Goal: Transaction & Acquisition: Obtain resource

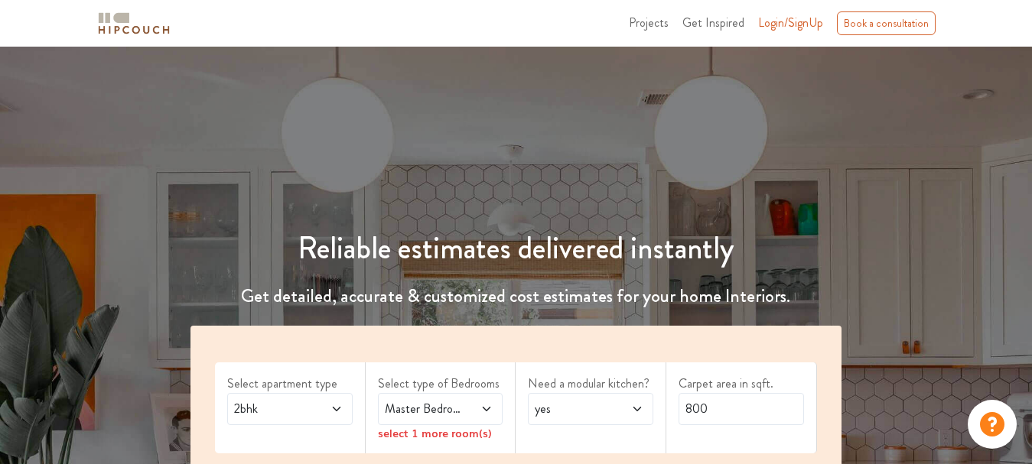
scroll to position [209, 0]
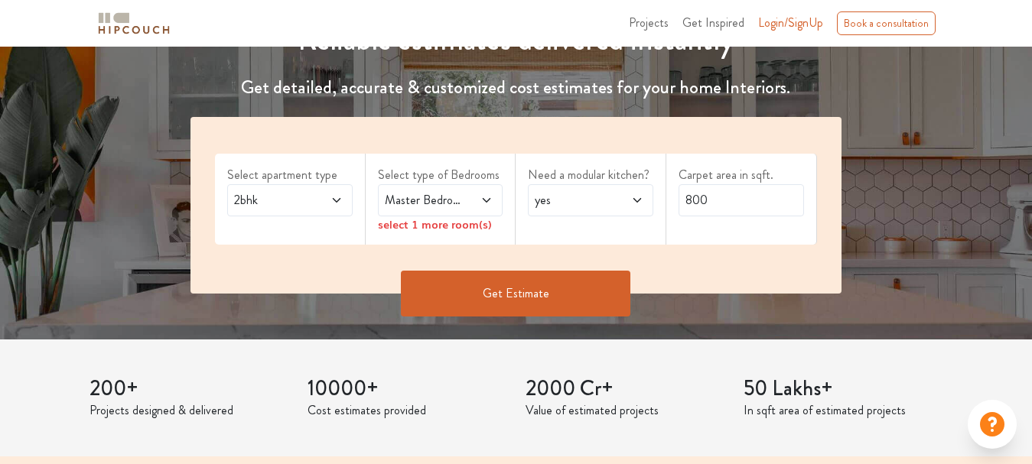
click at [486, 196] on icon at bounding box center [486, 200] width 12 height 12
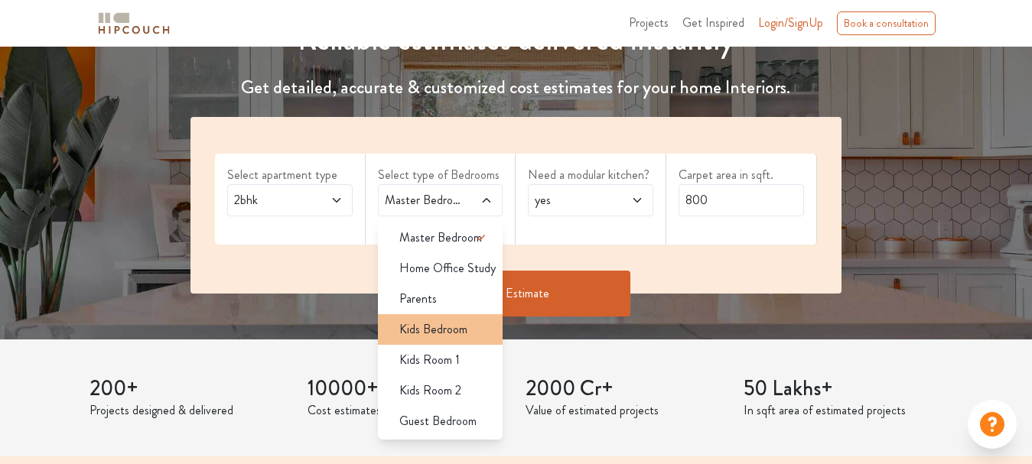
click at [463, 327] on span "Kids Bedroom" at bounding box center [433, 330] width 68 height 18
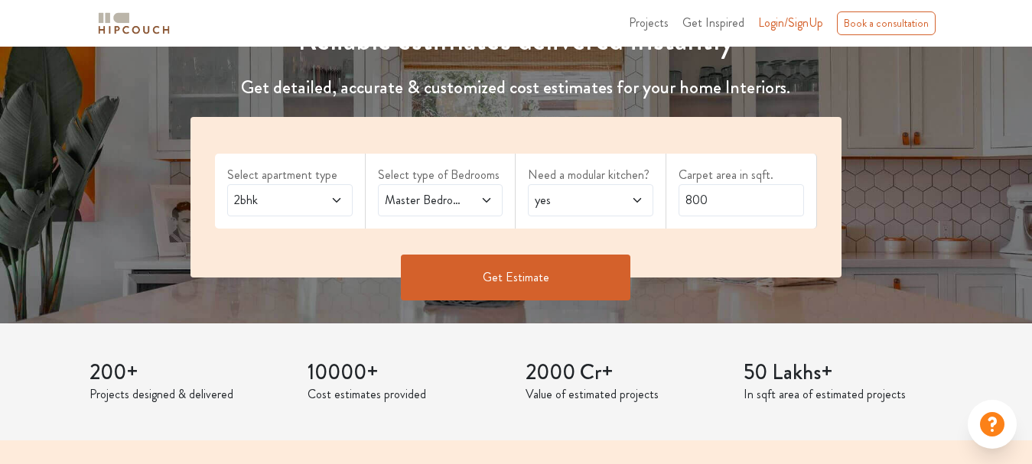
click at [458, 207] on span "Master Bedroom,Kids Bedroom" at bounding box center [423, 200] width 83 height 18
click at [575, 191] on span "yes" at bounding box center [573, 200] width 83 height 18
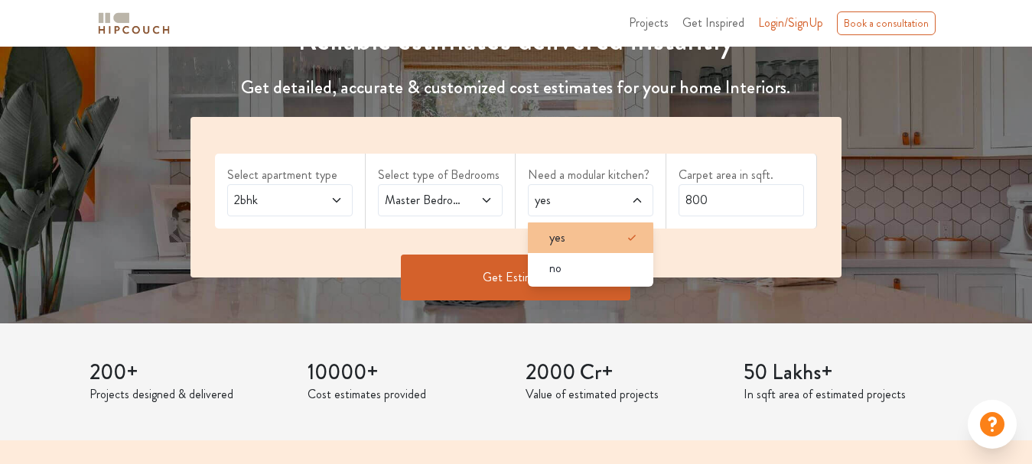
click at [586, 244] on div "yes" at bounding box center [595, 238] width 116 height 18
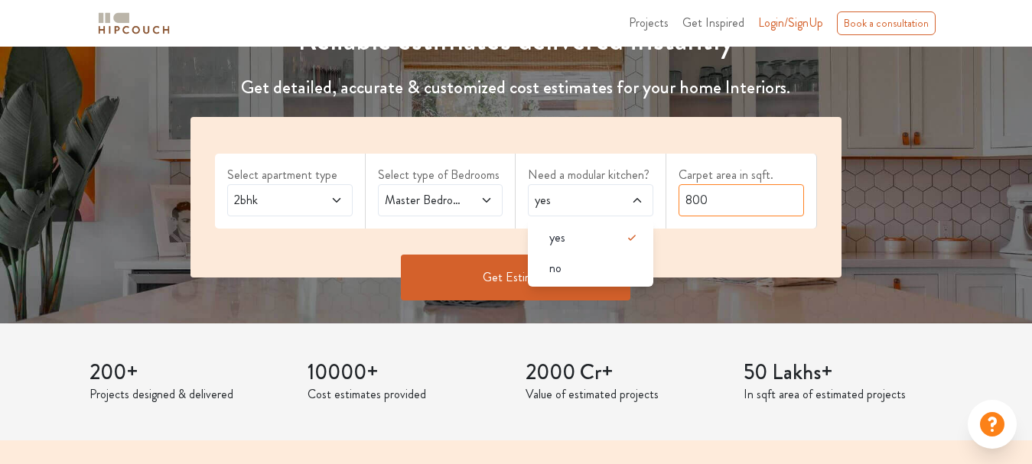
click at [750, 194] on input "800" at bounding box center [741, 200] width 125 height 32
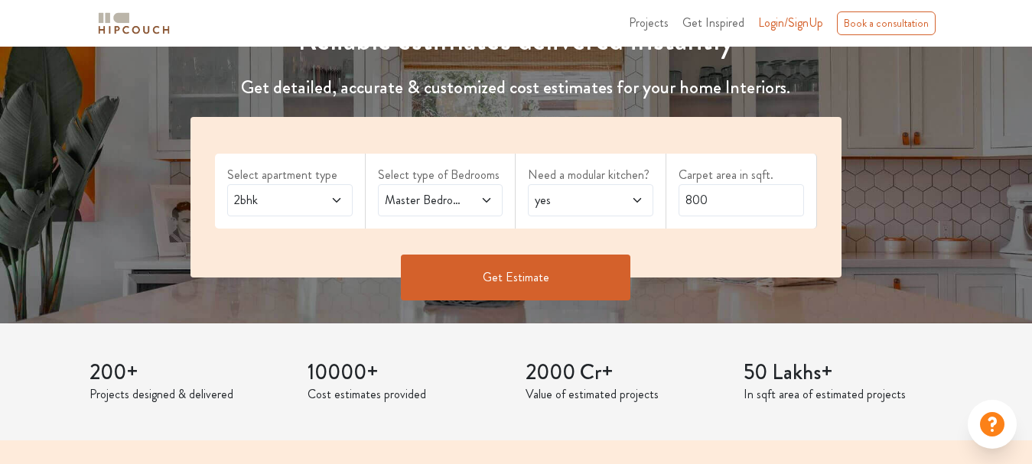
click at [574, 284] on button "Get Estimate" at bounding box center [516, 278] width 230 height 46
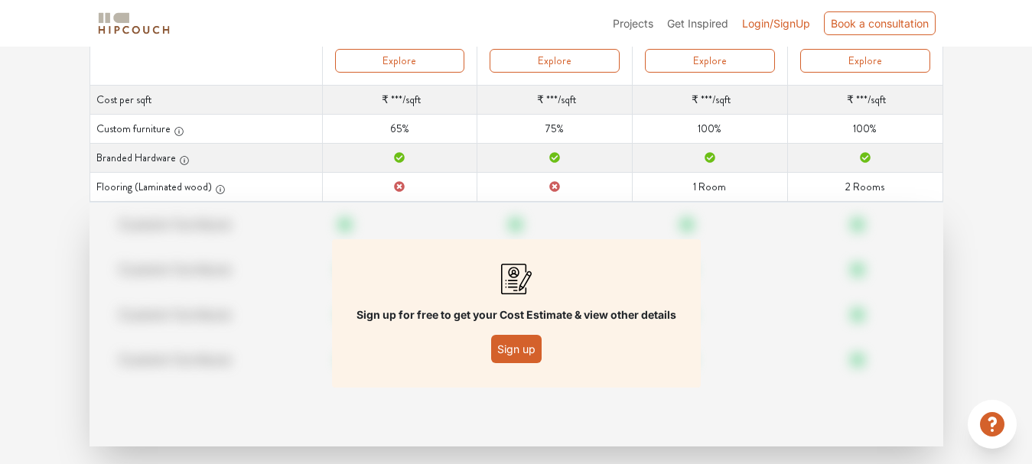
scroll to position [258, 0]
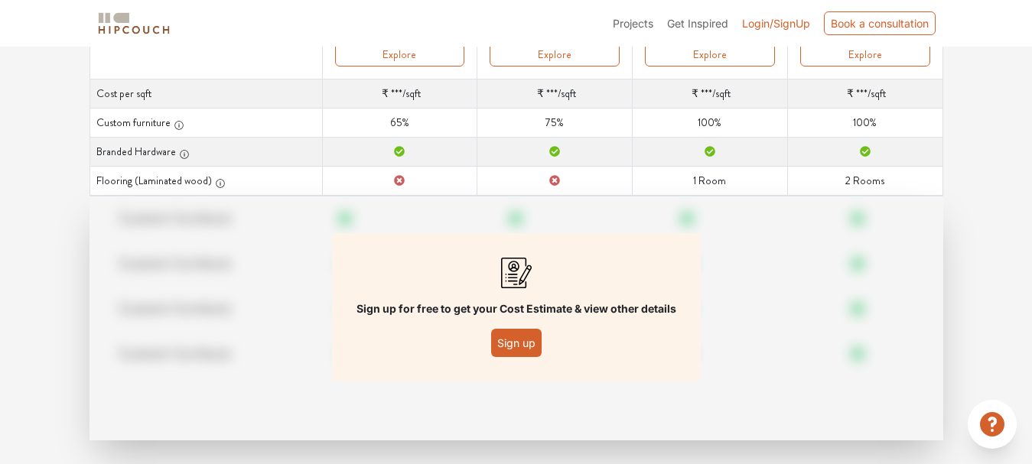
click at [513, 348] on button "Sign up" at bounding box center [516, 343] width 50 height 28
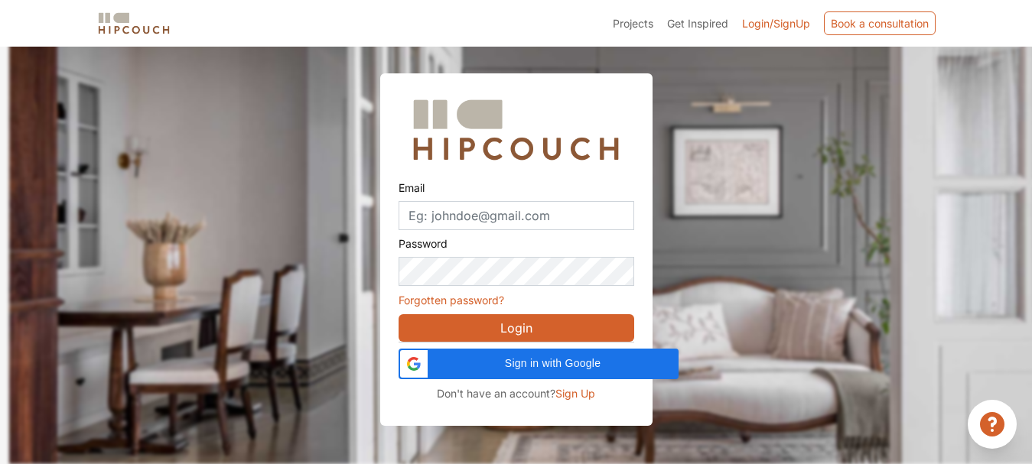
scroll to position [47, 0]
click at [525, 213] on input "Email" at bounding box center [517, 215] width 236 height 29
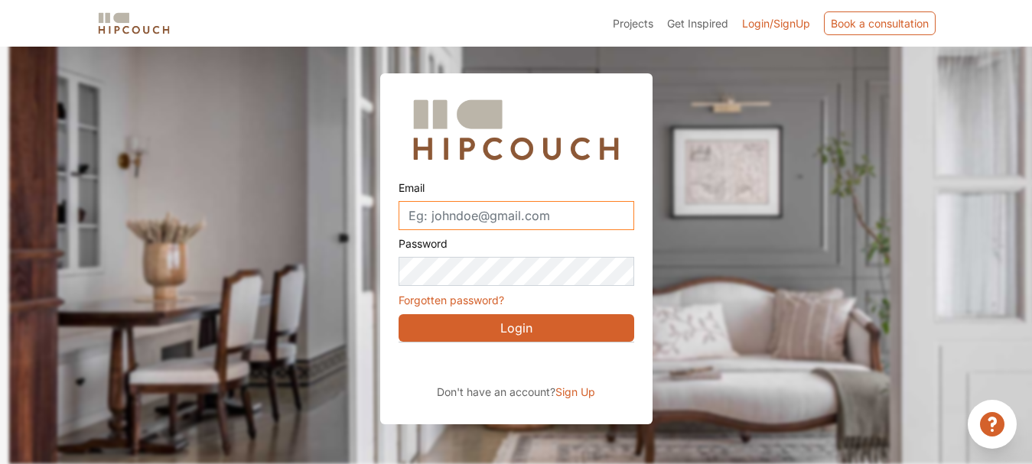
click at [490, 213] on input "Email" at bounding box center [517, 215] width 236 height 29
click at [490, 215] on input "fm" at bounding box center [517, 215] width 236 height 29
type input "fmkanor@gmail.com"
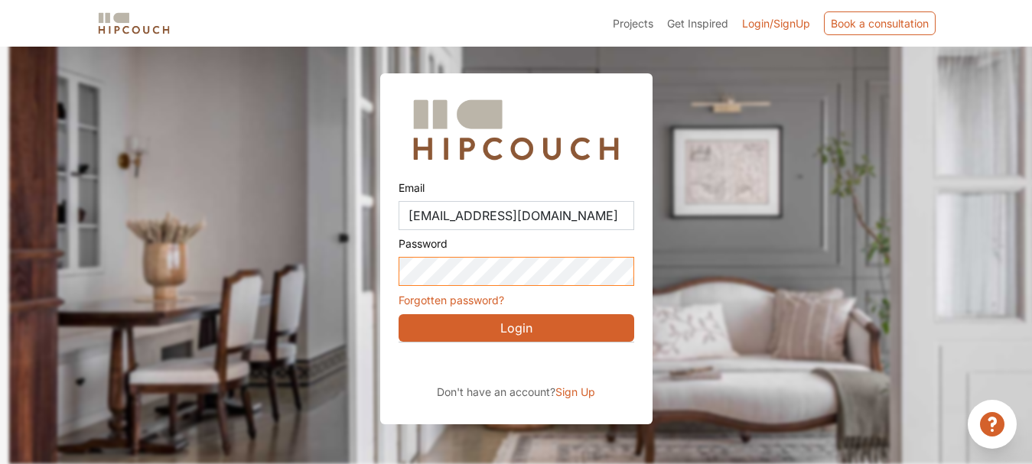
click at [399, 314] on button "Login" at bounding box center [517, 328] width 236 height 28
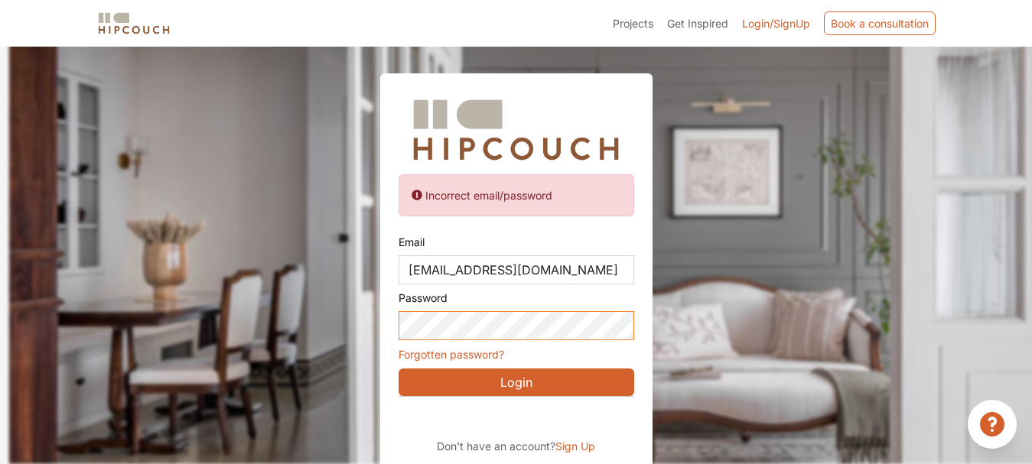
scroll to position [61, 0]
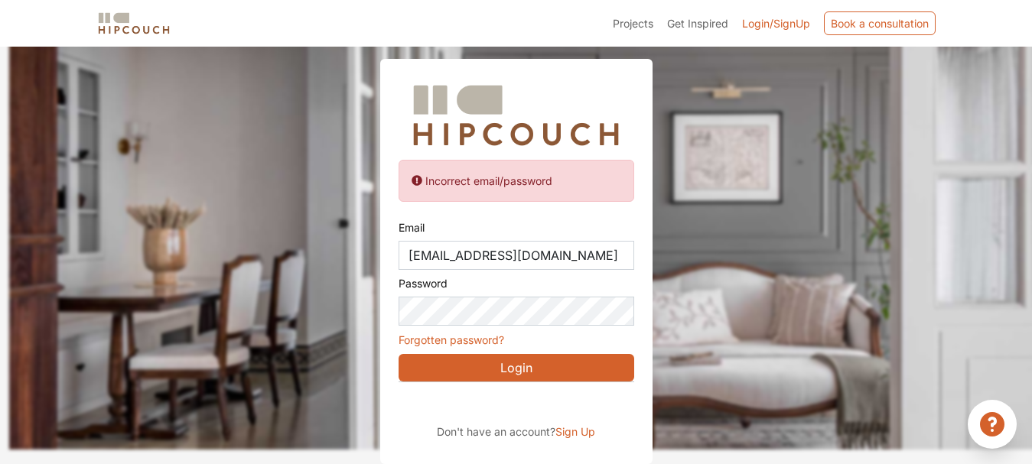
click at [575, 436] on span "Sign Up" at bounding box center [575, 431] width 40 height 13
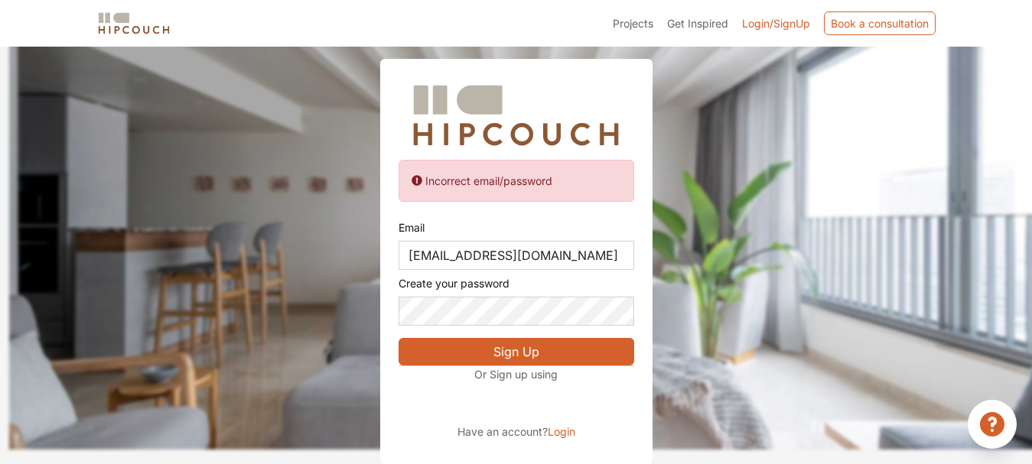
click at [535, 361] on button "Sign Up" at bounding box center [517, 352] width 236 height 28
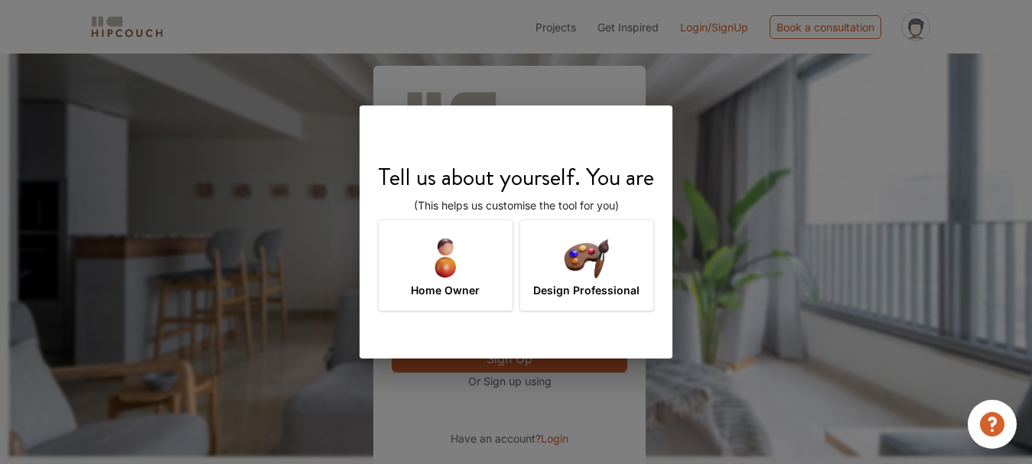
scroll to position [68, 0]
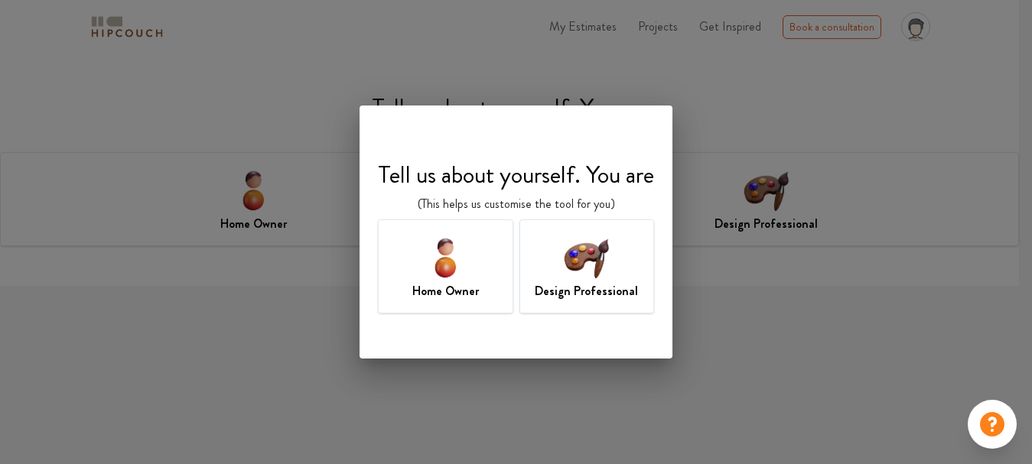
click at [601, 258] on img at bounding box center [587, 258] width 50 height 50
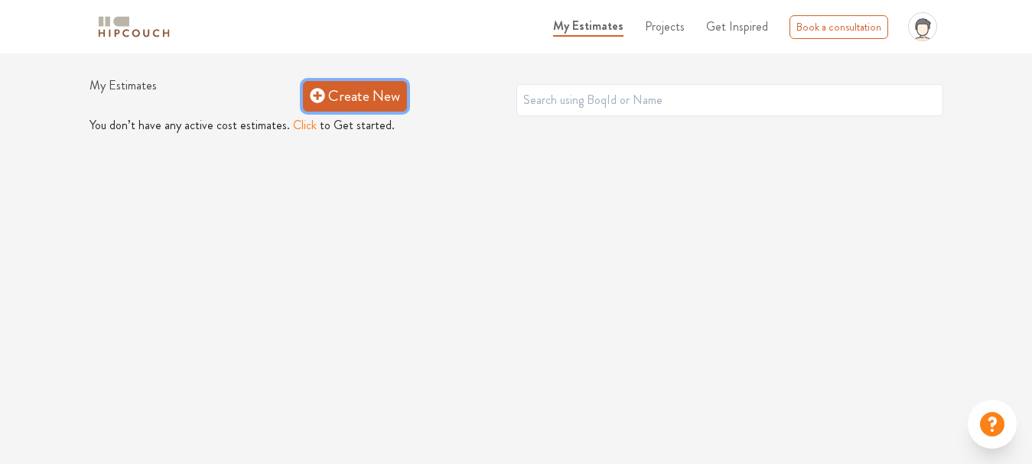
click at [344, 106] on link "Create New" at bounding box center [355, 96] width 104 height 31
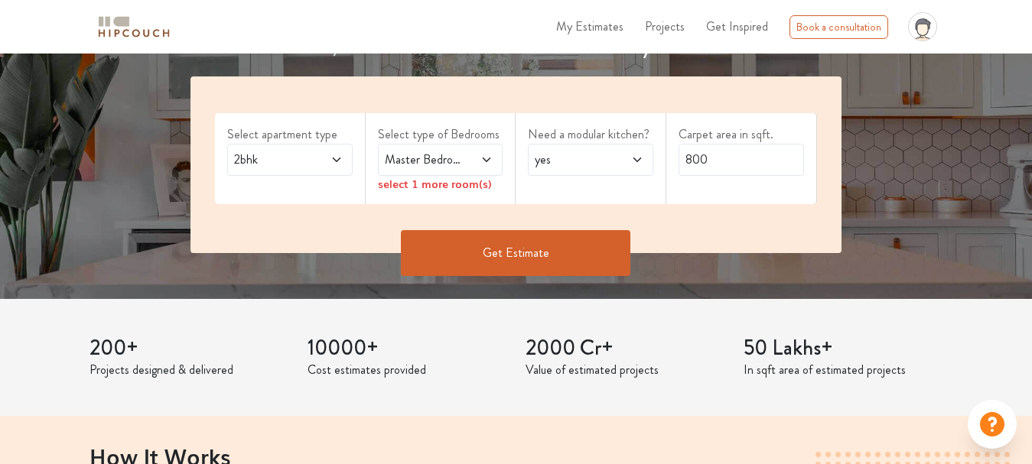
scroll to position [205, 0]
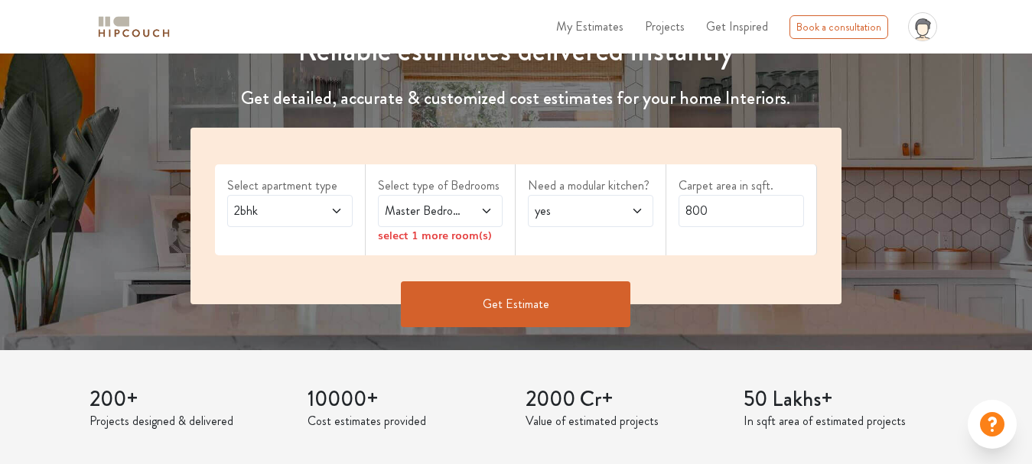
click at [492, 199] on div "Master Bedroom" at bounding box center [440, 211] width 125 height 32
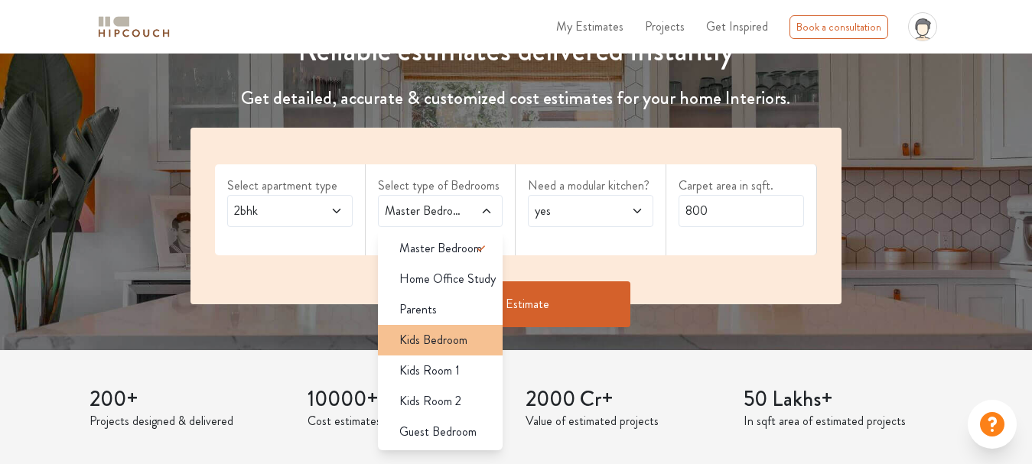
click at [463, 350] on li "Kids Bedroom" at bounding box center [440, 340] width 125 height 31
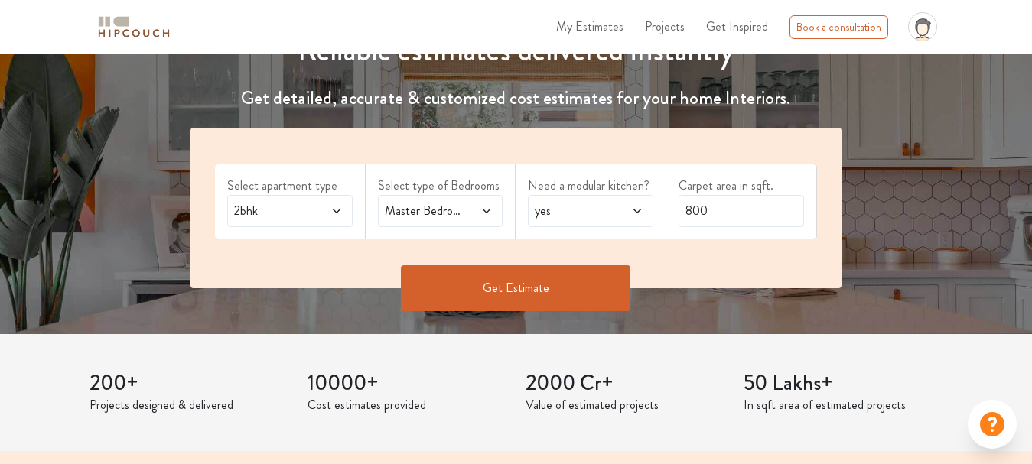
click at [499, 288] on button "Get Estimate" at bounding box center [516, 288] width 230 height 46
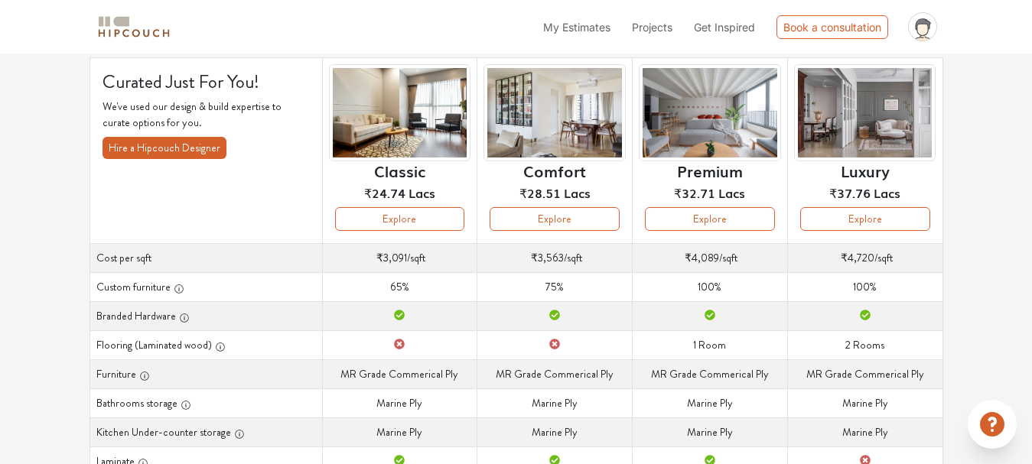
scroll to position [90, 0]
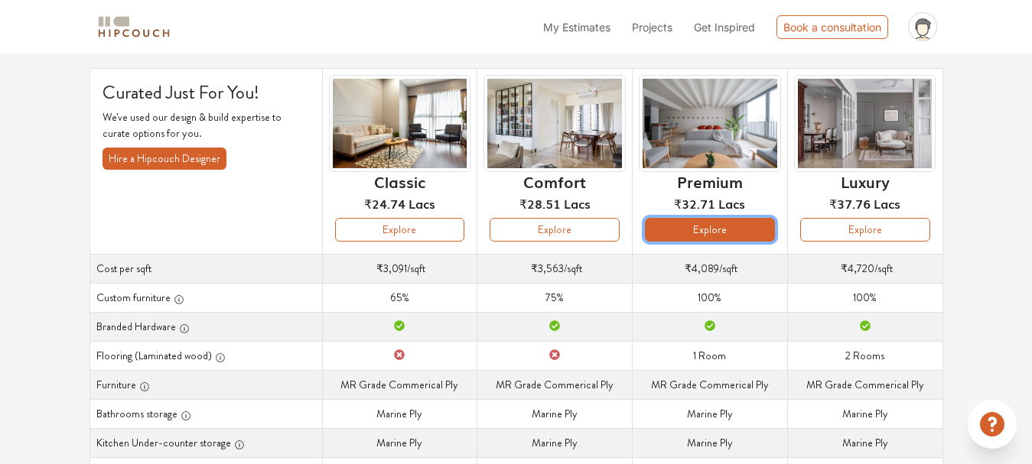
click at [713, 228] on button "Explore" at bounding box center [710, 230] width 130 height 24
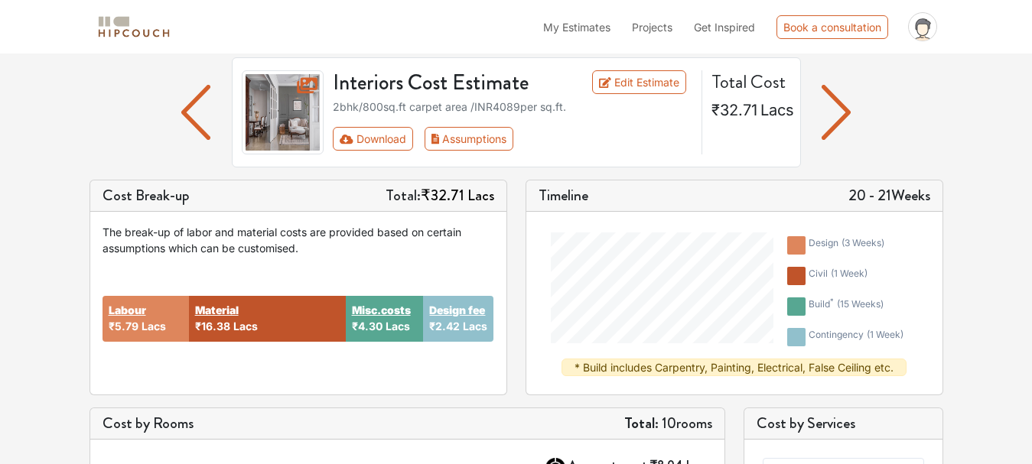
scroll to position [109, 0]
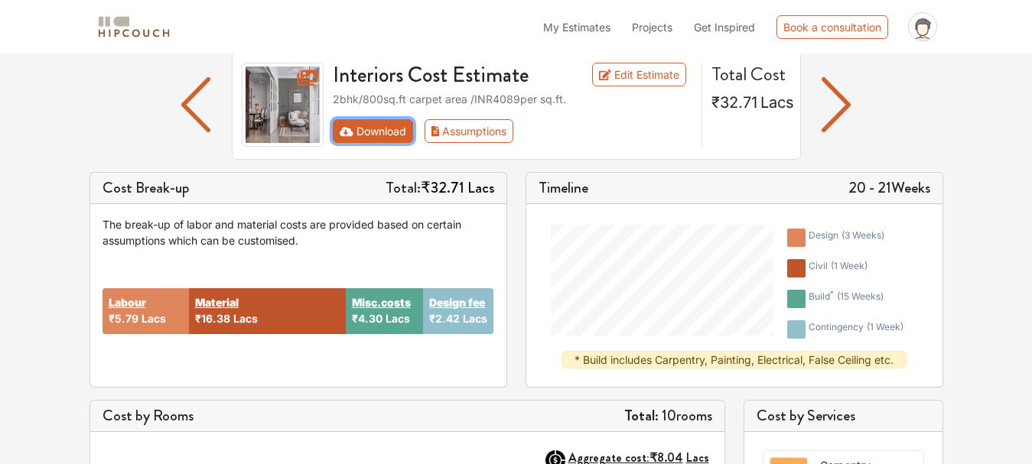
click at [364, 125] on button "Download" at bounding box center [373, 131] width 80 height 24
click at [388, 142] on button "Download" at bounding box center [373, 131] width 80 height 24
click at [399, 134] on button "Download" at bounding box center [373, 131] width 80 height 24
drag, startPoint x: 617, startPoint y: 145, endPoint x: 482, endPoint y: 181, distance: 140.1
click at [482, 181] on span "Lacs" at bounding box center [480, 188] width 27 height 22
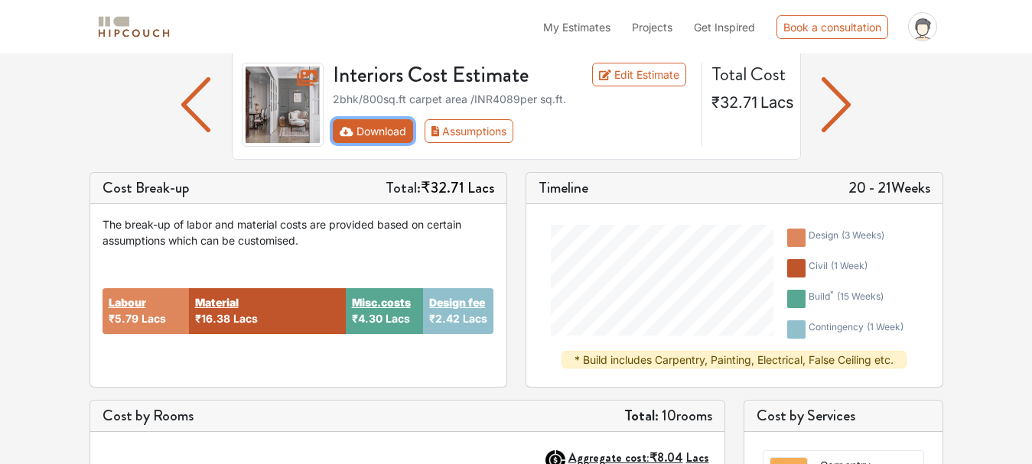
click at [356, 130] on button "Download" at bounding box center [373, 131] width 80 height 24
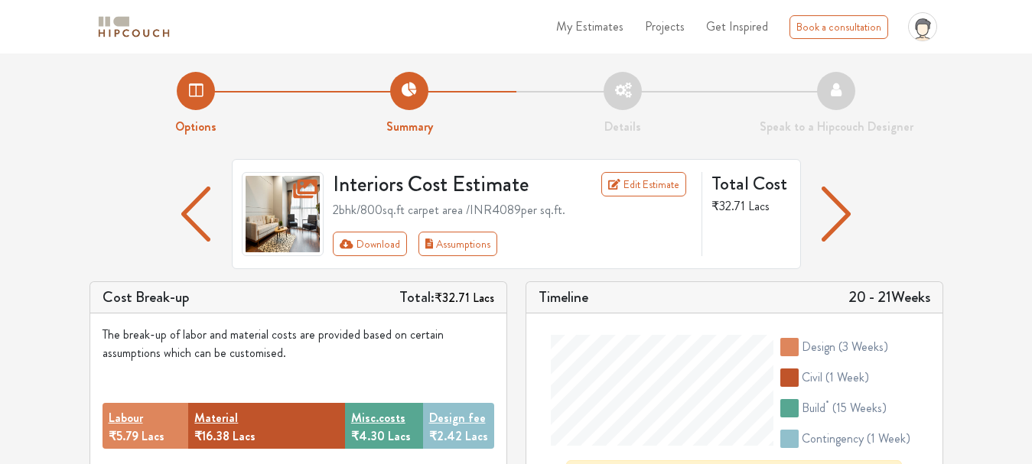
click at [727, 22] on span "Get Inspired" at bounding box center [737, 27] width 62 height 18
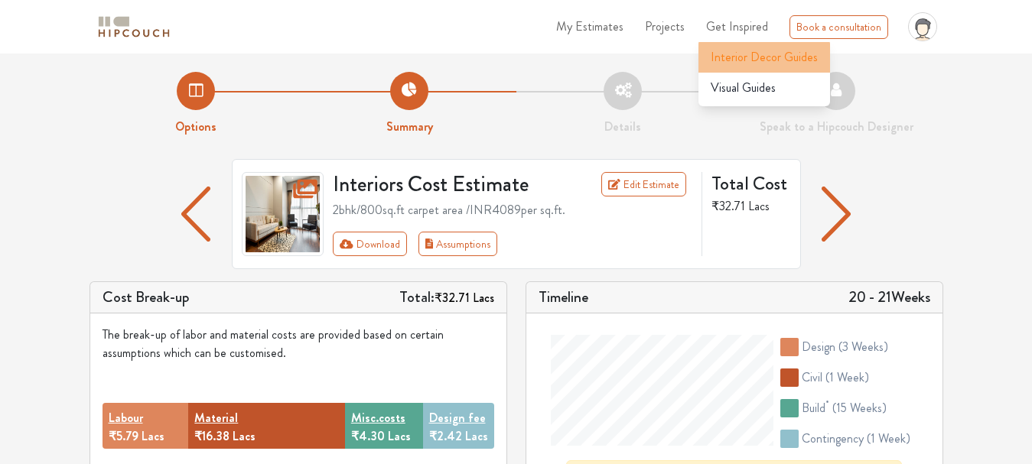
click at [731, 57] on span "Interior Decor Guides" at bounding box center [764, 57] width 107 height 18
